Goal: Task Accomplishment & Management: Manage account settings

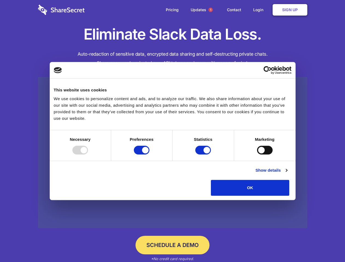
click at [88, 155] on div at bounding box center [80, 150] width 16 height 9
click at [149, 155] on input "Preferences" at bounding box center [142, 150] width 16 height 9
checkbox input "false"
click at [204, 155] on input "Statistics" at bounding box center [203, 150] width 16 height 9
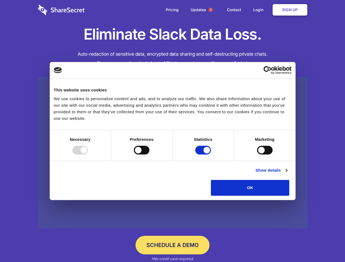
checkbox input "false"
click at [257, 155] on input "Marketing" at bounding box center [265, 150] width 16 height 9
checkbox input "true"
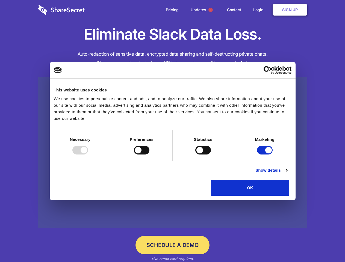
click at [287, 174] on link "Show details" at bounding box center [271, 170] width 32 height 7
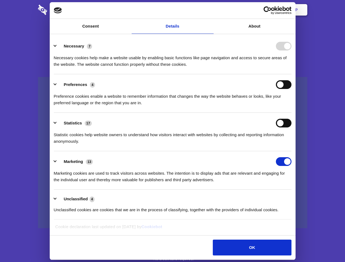
click at [292, 106] on div "Preferences 4 Preference cookies enable a website to remember information that …" at bounding box center [173, 93] width 238 height 26
